Goal: Task Accomplishment & Management: Manage account settings

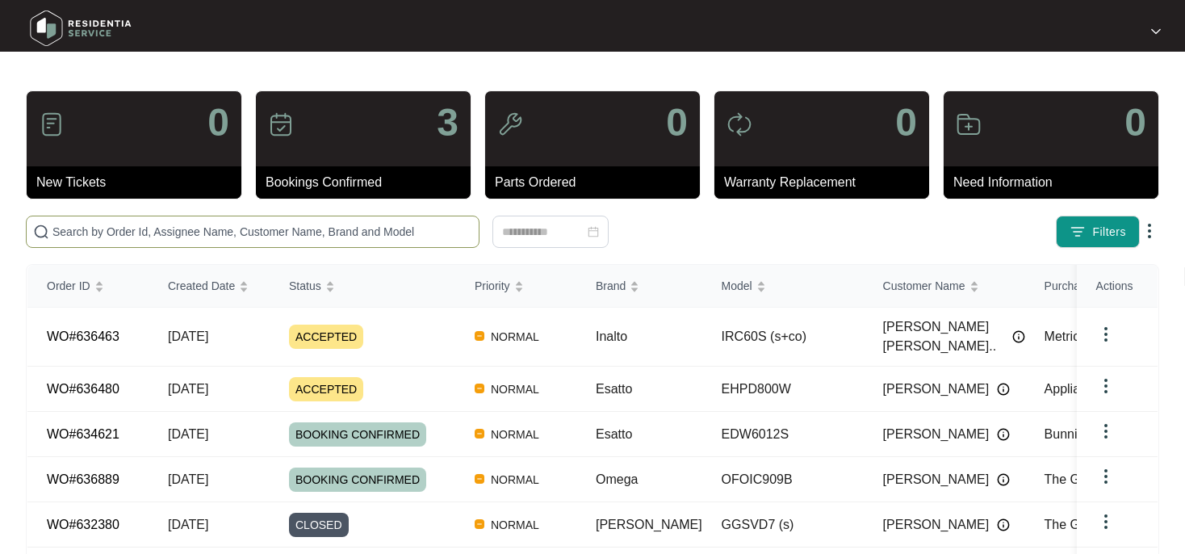
click at [68, 232] on input "text" at bounding box center [262, 232] width 420 height 18
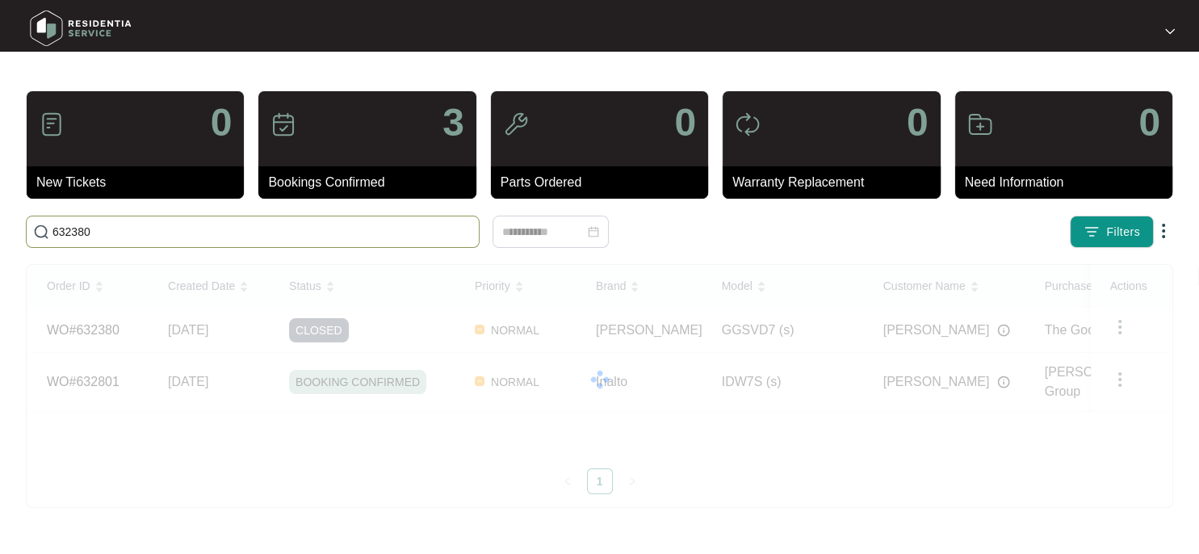
type input "632380"
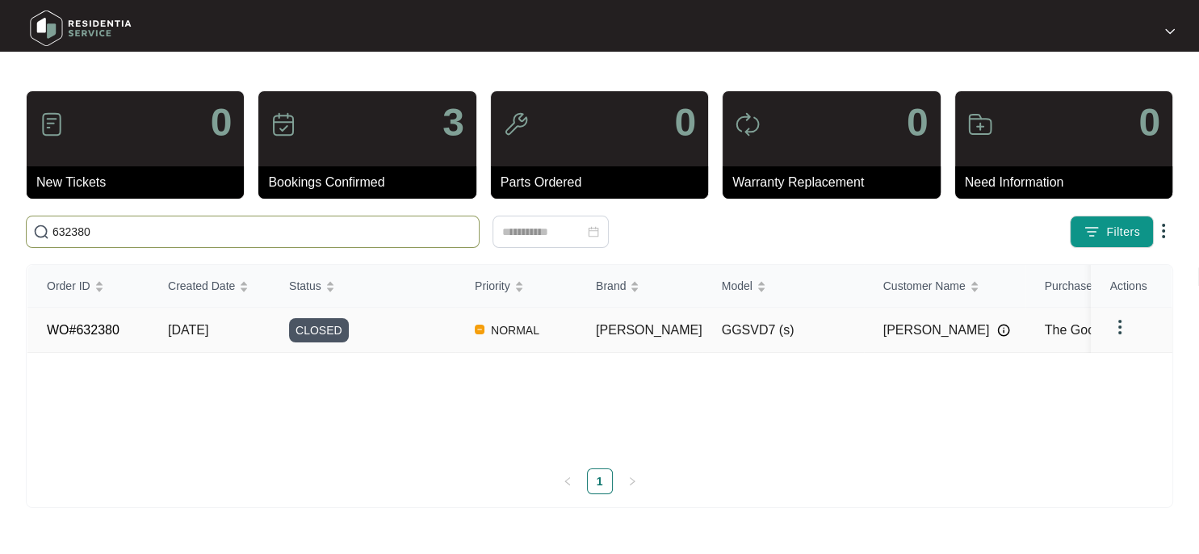
click at [101, 330] on link "WO#632380" at bounding box center [83, 330] width 73 height 14
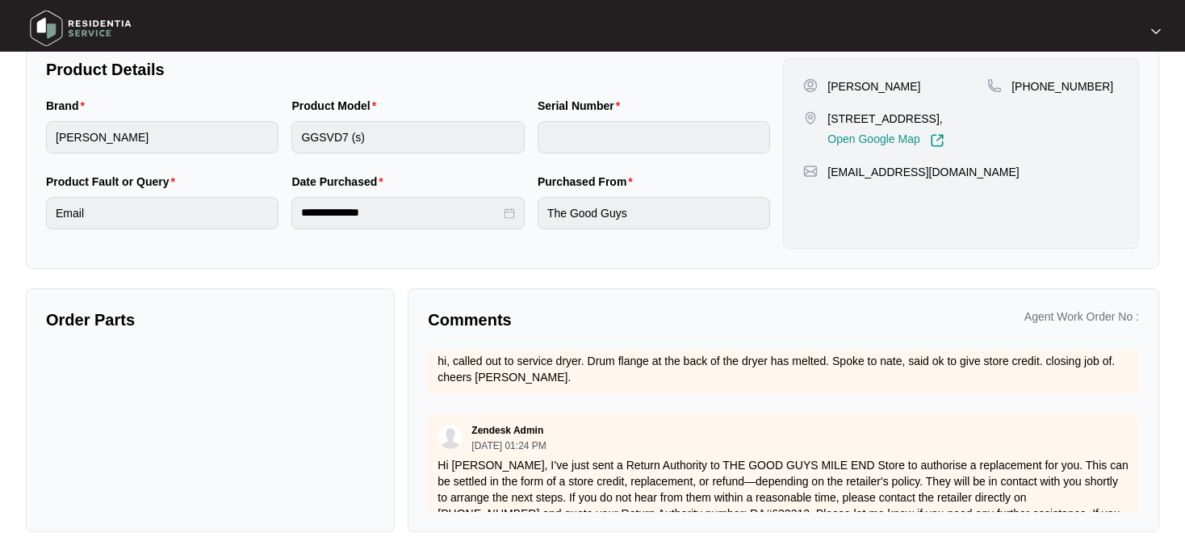
scroll to position [651, 0]
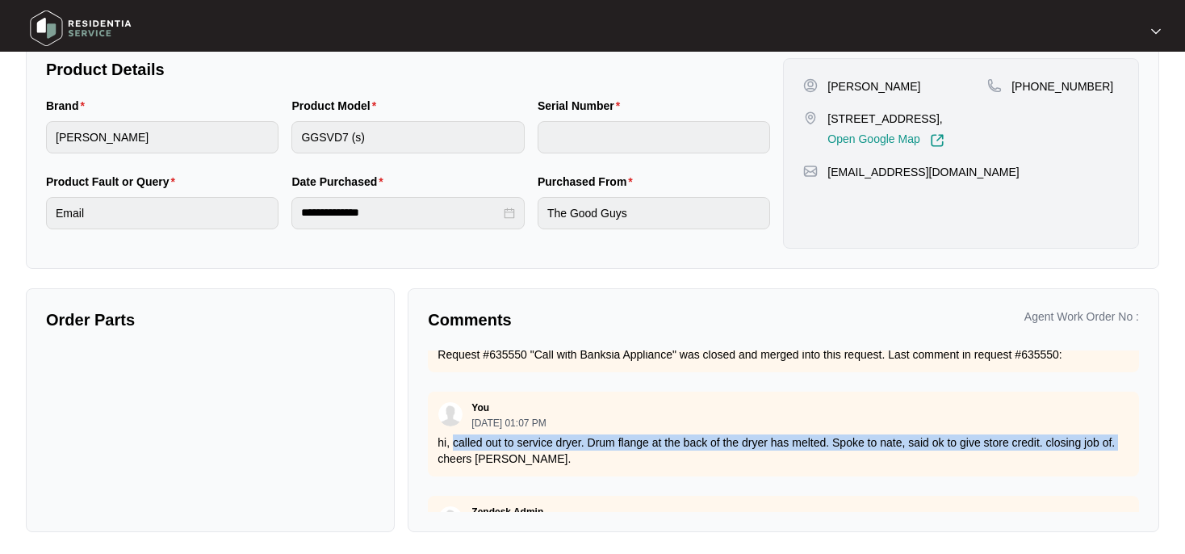
drag, startPoint x: 453, startPoint y: 423, endPoint x: 1145, endPoint y: 418, distance: 691.8
click at [1139, 418] on div "Zendesk Admin [DATE] 10:56 AM product files attached If you need any further as…" at bounding box center [783, 430] width 711 height 161
copy p "called out to service dryer. Drum flange at the back of the dryer has melted. S…"
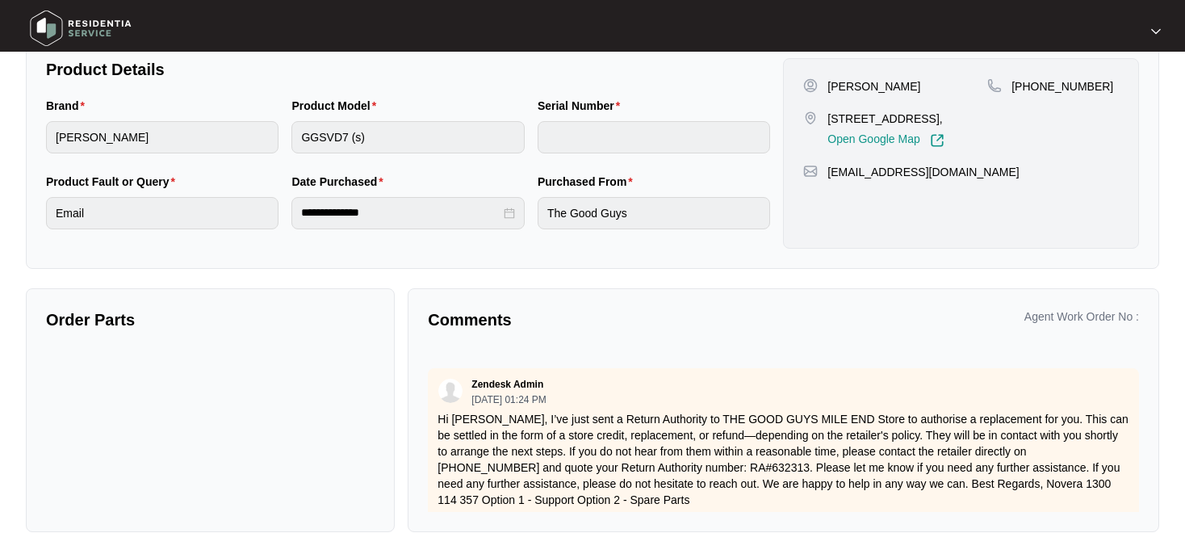
scroll to position [781, 0]
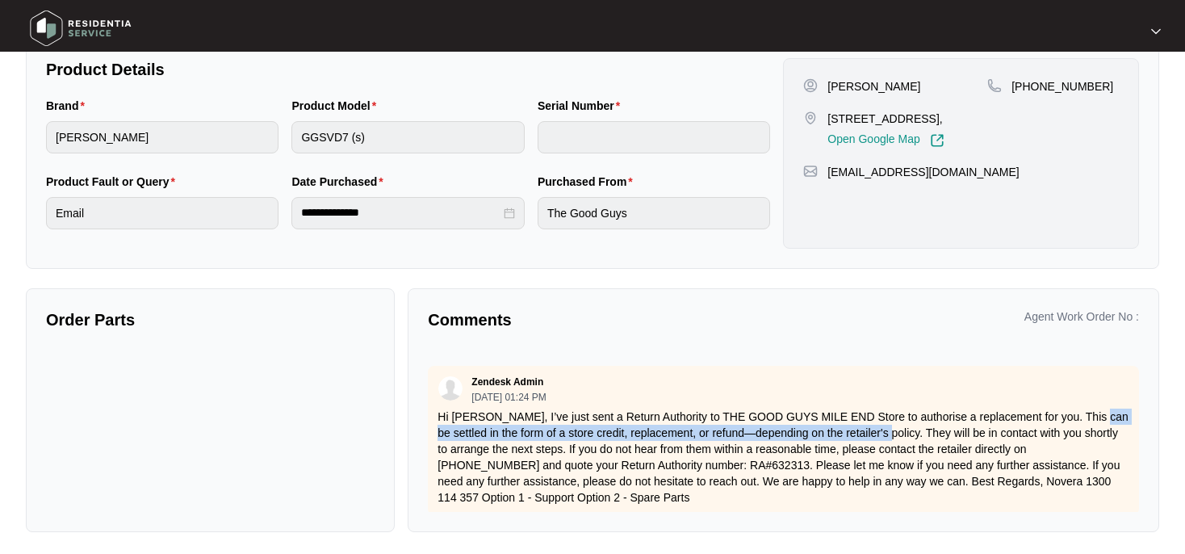
drag, startPoint x: 906, startPoint y: 414, endPoint x: 438, endPoint y: 415, distance: 467.4
click at [438, 415] on p "Hi [PERSON_NAME], I’ve just sent a Return Authority to THE GOOD GUYS MILE END S…" at bounding box center [784, 456] width 692 height 97
copy p "settled in the form of a store credit, replacement, or refund—depending on the …"
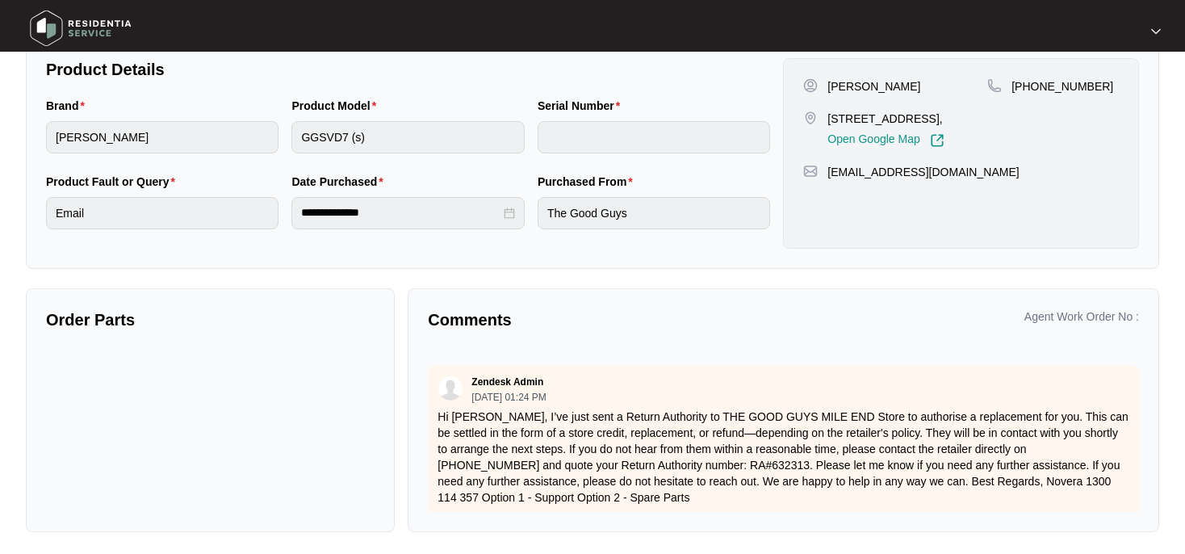
click at [926, 408] on p "Hi [PERSON_NAME], I’ve just sent a Return Authority to THE GOOD GUYS MILE END S…" at bounding box center [784, 456] width 692 height 97
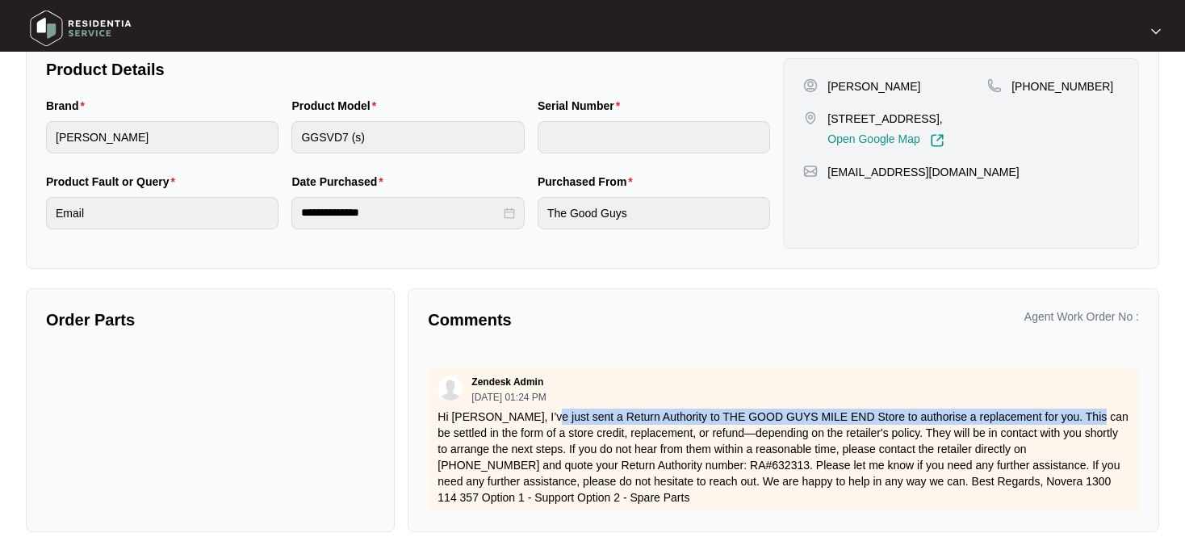
drag, startPoint x: 536, startPoint y: 398, endPoint x: 1087, endPoint y: 392, distance: 550.6
click at [1087, 408] on p "Hi [PERSON_NAME], I’ve just sent a Return Authority to THE GOOD GUYS MILE END S…" at bounding box center [784, 456] width 692 height 97
copy p "sent a Return Authority to THE GOOD GUYS MILE END Store to authorise a replacem…"
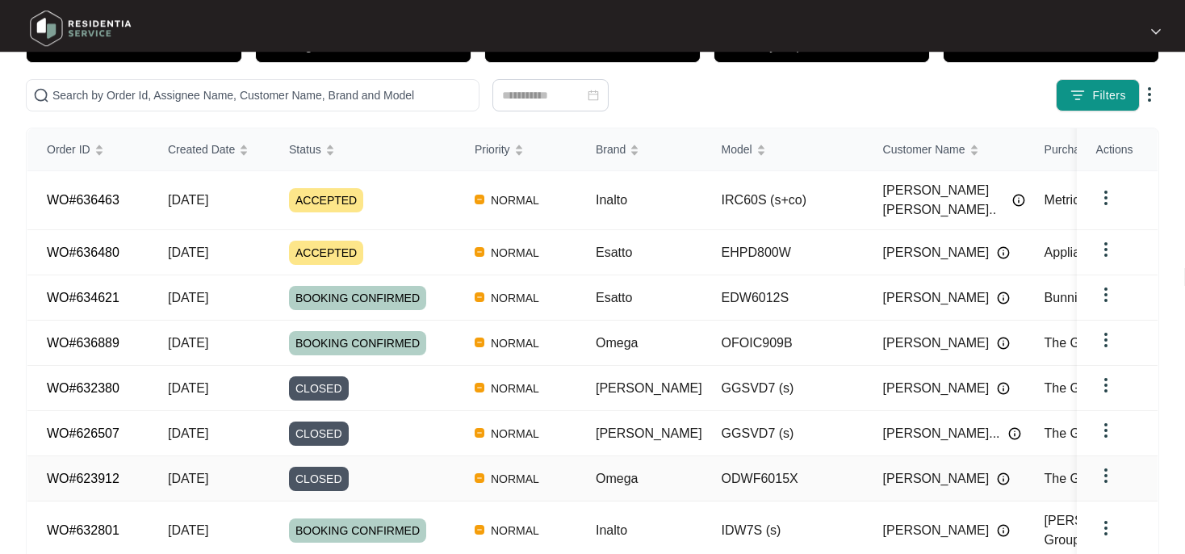
scroll to position [170, 0]
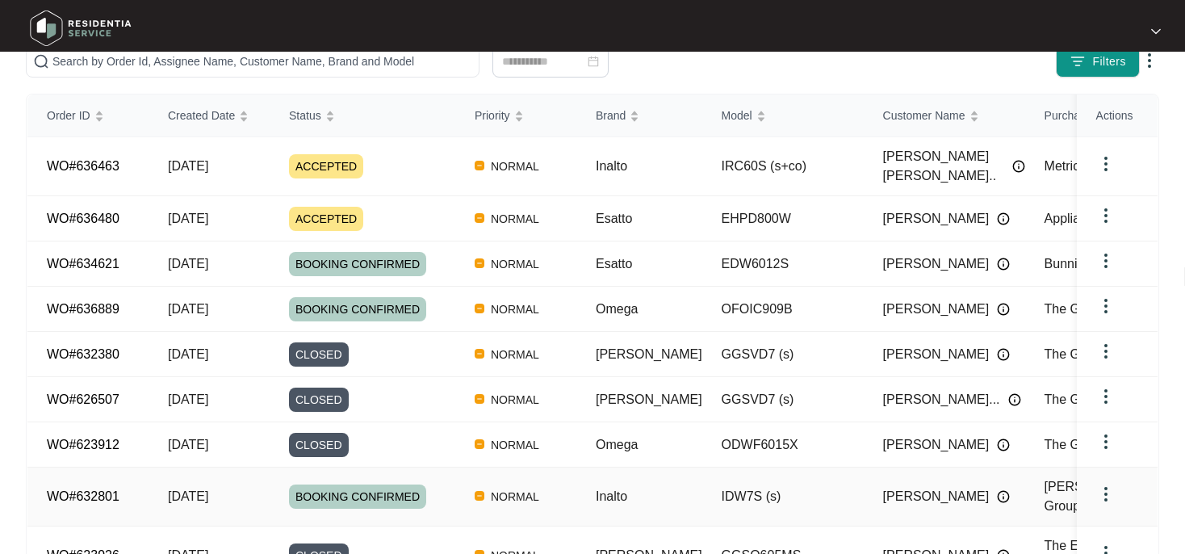
click at [91, 489] on link "WO#632801" at bounding box center [83, 496] width 73 height 14
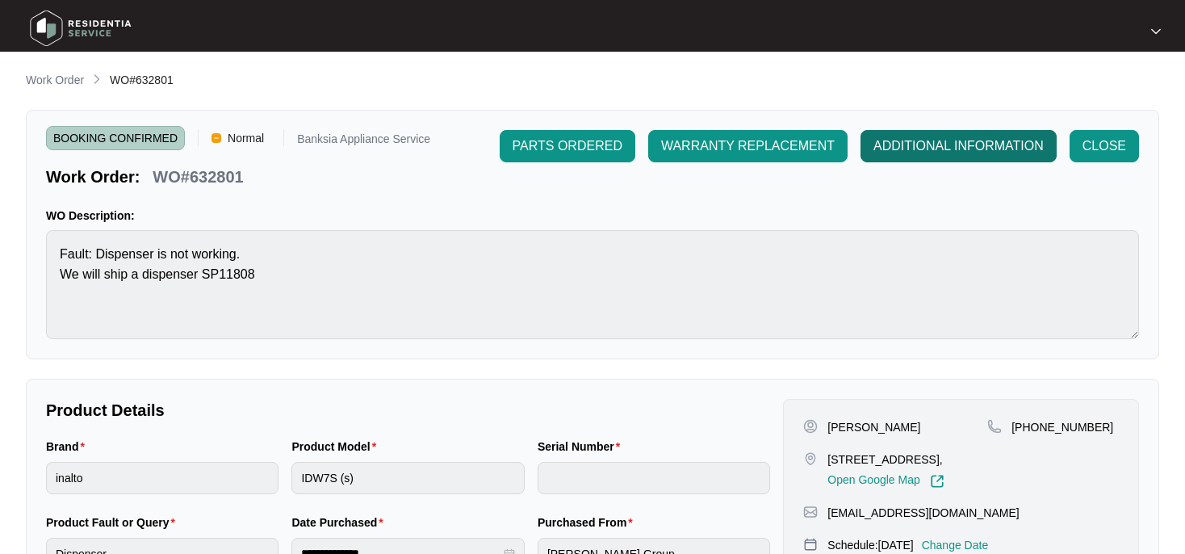
click at [902, 147] on span "ADDITIONAL INFORMATION" at bounding box center [958, 145] width 170 height 19
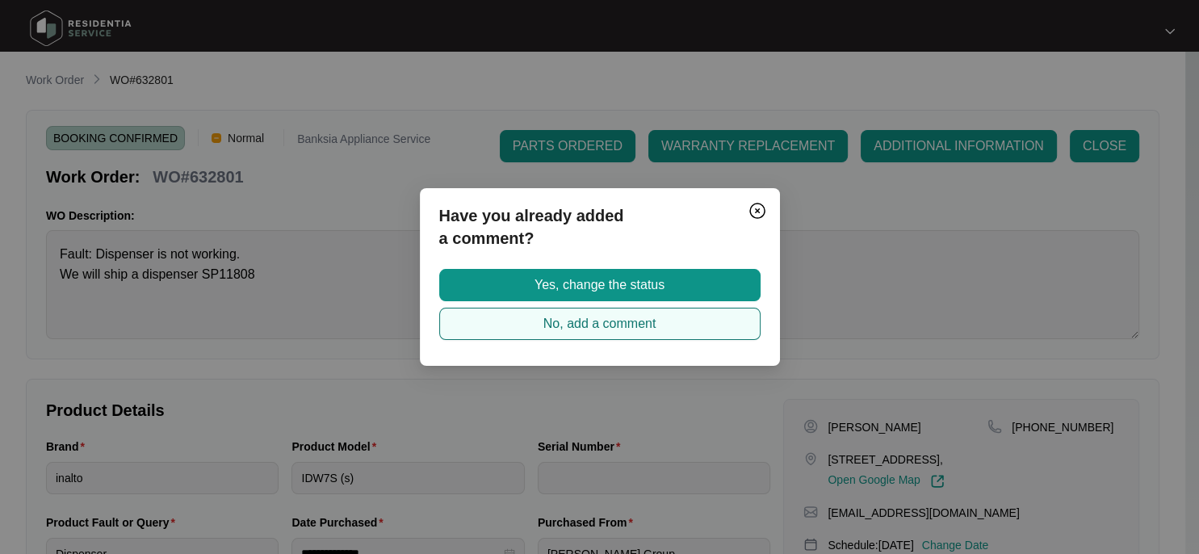
click at [597, 320] on span "No, add a comment" at bounding box center [599, 323] width 113 height 19
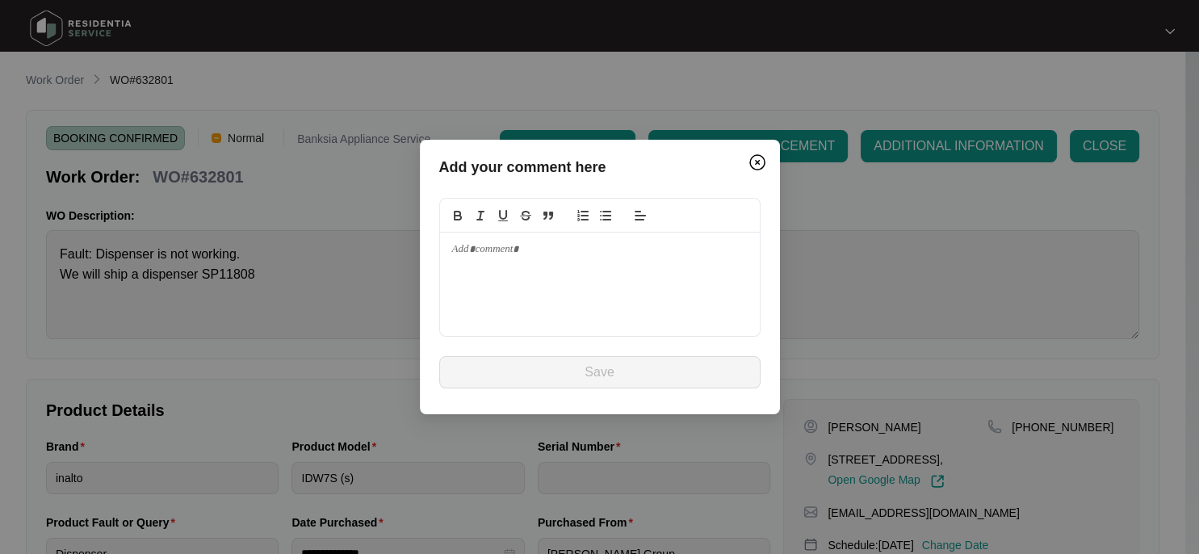
click at [487, 251] on p at bounding box center [599, 249] width 295 height 15
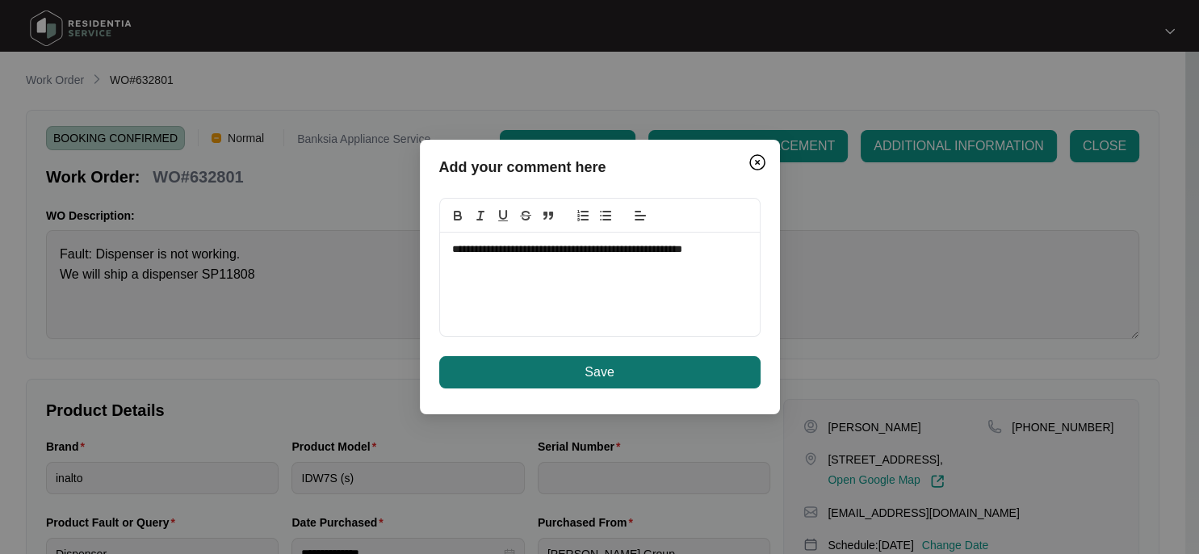
click at [569, 362] on button "Save" at bounding box center [599, 372] width 321 height 32
